Goal: Information Seeking & Learning: Learn about a topic

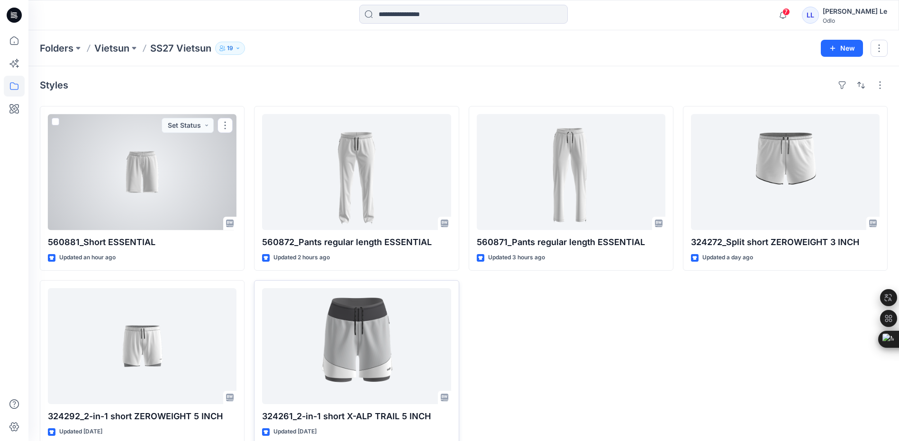
scroll to position [15, 0]
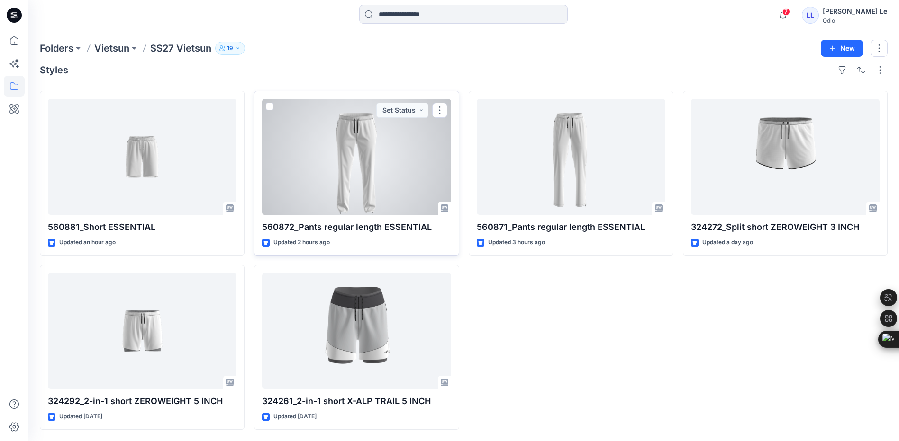
click at [347, 176] on div at bounding box center [356, 157] width 189 height 116
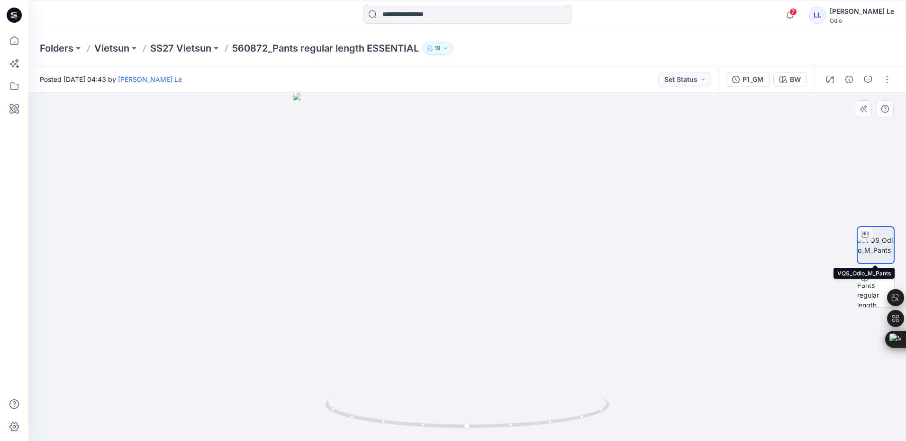
click at [873, 251] on img at bounding box center [875, 245] width 36 height 20
drag, startPoint x: 470, startPoint y: 275, endPoint x: 484, endPoint y: 270, distance: 14.9
drag, startPoint x: 486, startPoint y: 219, endPoint x: 480, endPoint y: 274, distance: 54.8
drag, startPoint x: 466, startPoint y: 428, endPoint x: 488, endPoint y: 409, distance: 29.2
click at [488, 409] on icon at bounding box center [468, 414] width 287 height 36
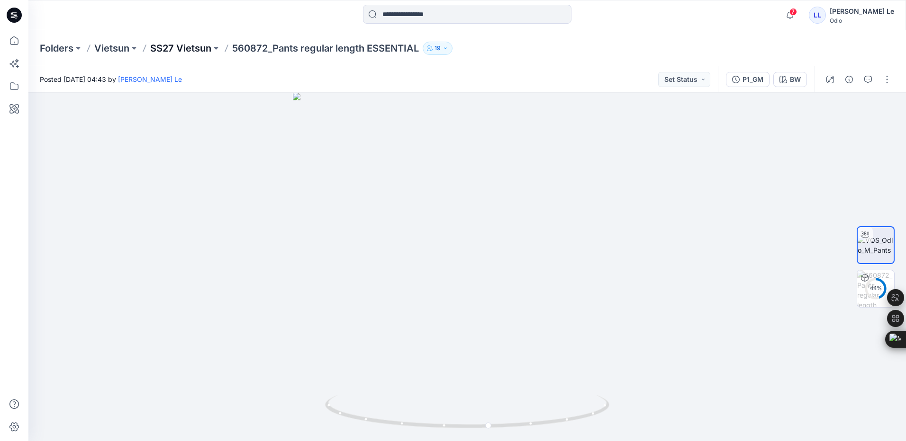
click at [181, 46] on p "SS27 Vietsun" at bounding box center [180, 48] width 61 height 13
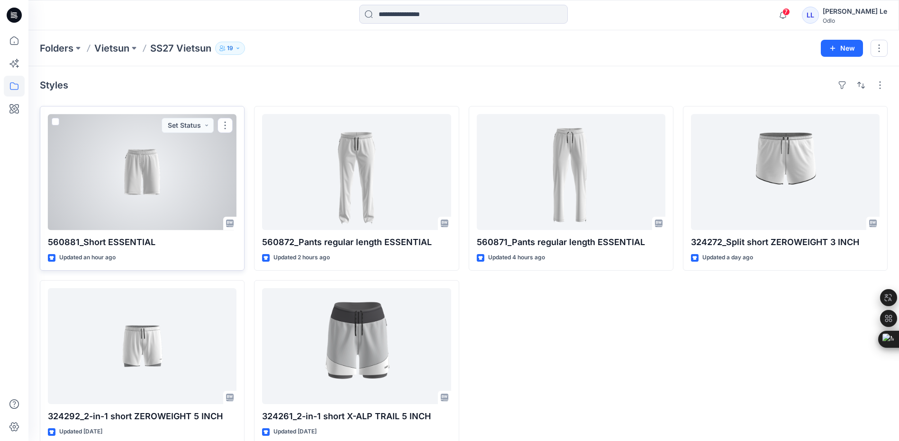
click at [205, 205] on div at bounding box center [142, 172] width 189 height 116
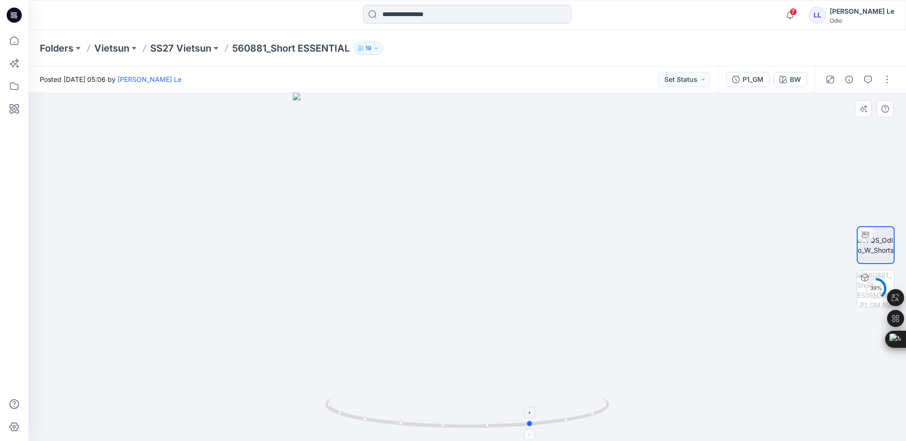
drag, startPoint x: 467, startPoint y: 428, endPoint x: 532, endPoint y: 422, distance: 65.2
click at [532, 422] on circle at bounding box center [531, 424] width 6 height 6
drag, startPoint x: 375, startPoint y: 178, endPoint x: 388, endPoint y: 341, distance: 164.0
click at [186, 45] on p "SS27 Vietsun" at bounding box center [180, 48] width 61 height 13
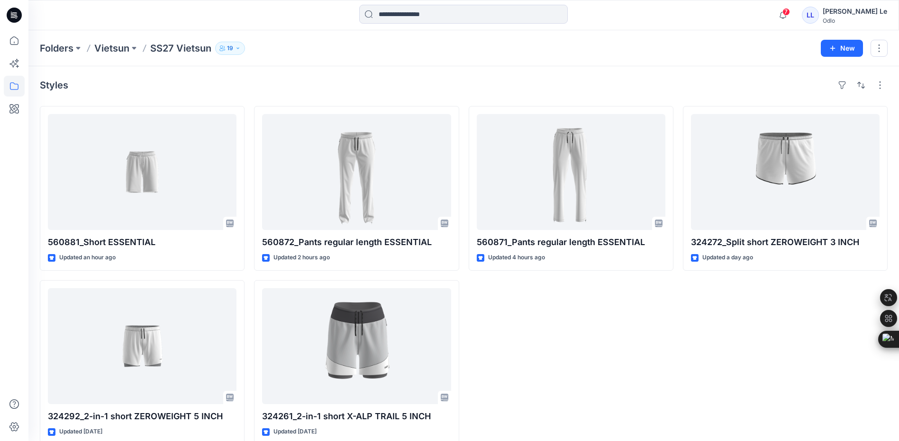
drag, startPoint x: 594, startPoint y: 328, endPoint x: 571, endPoint y: 306, distance: 32.5
click at [594, 328] on div "560871_Pants regular length ESSENTIAL Updated 4 hours ago" at bounding box center [570, 275] width 205 height 339
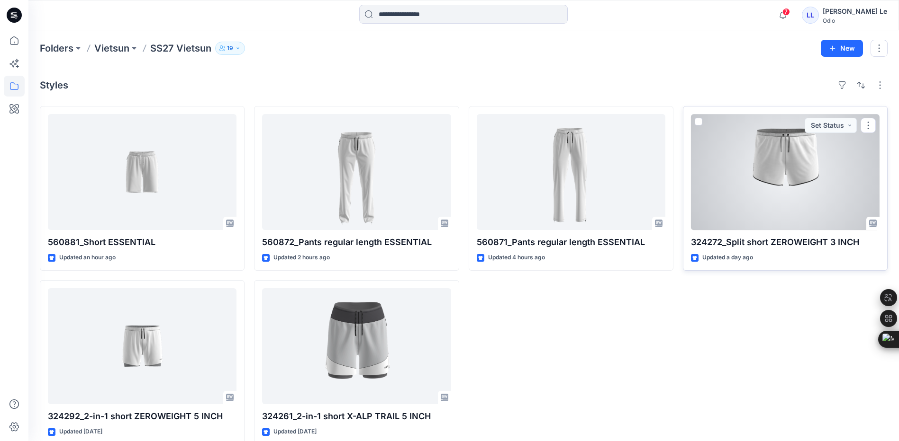
click at [731, 159] on div at bounding box center [785, 172] width 189 height 116
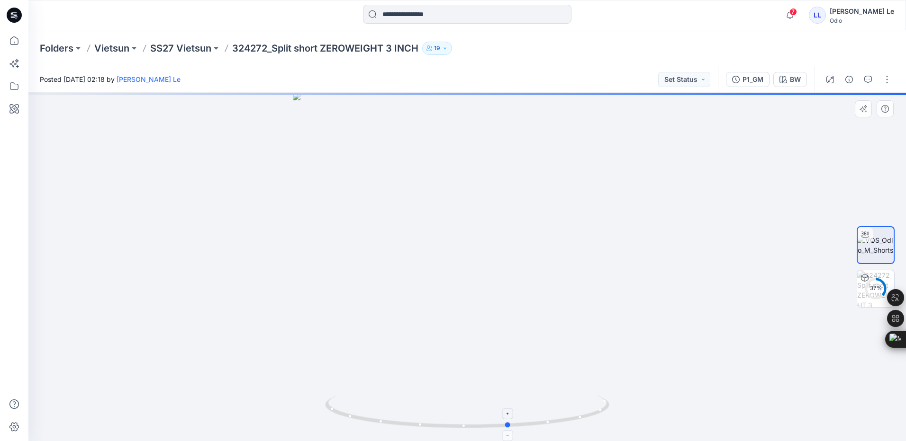
drag, startPoint x: 470, startPoint y: 427, endPoint x: 512, endPoint y: 404, distance: 48.1
click at [512, 404] on icon at bounding box center [468, 414] width 287 height 36
click at [204, 45] on p "SS27 Vietsun" at bounding box center [180, 48] width 61 height 13
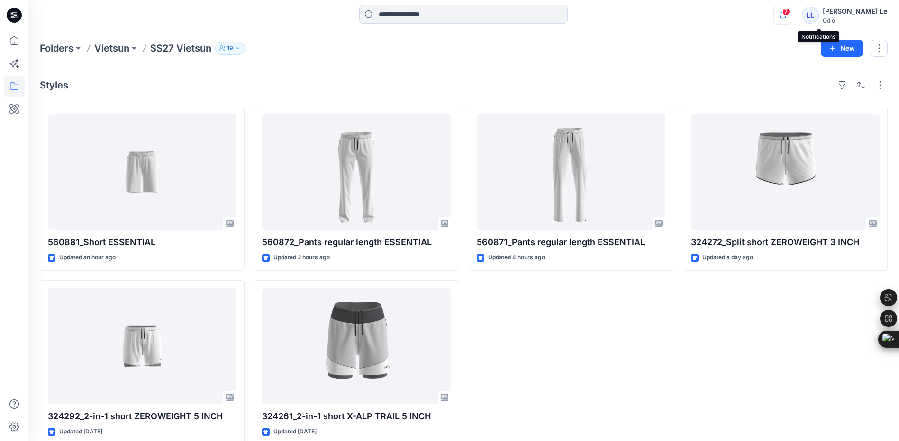
click at [792, 15] on icon "button" at bounding box center [783, 15] width 18 height 19
